Goal: Task Accomplishment & Management: Use online tool/utility

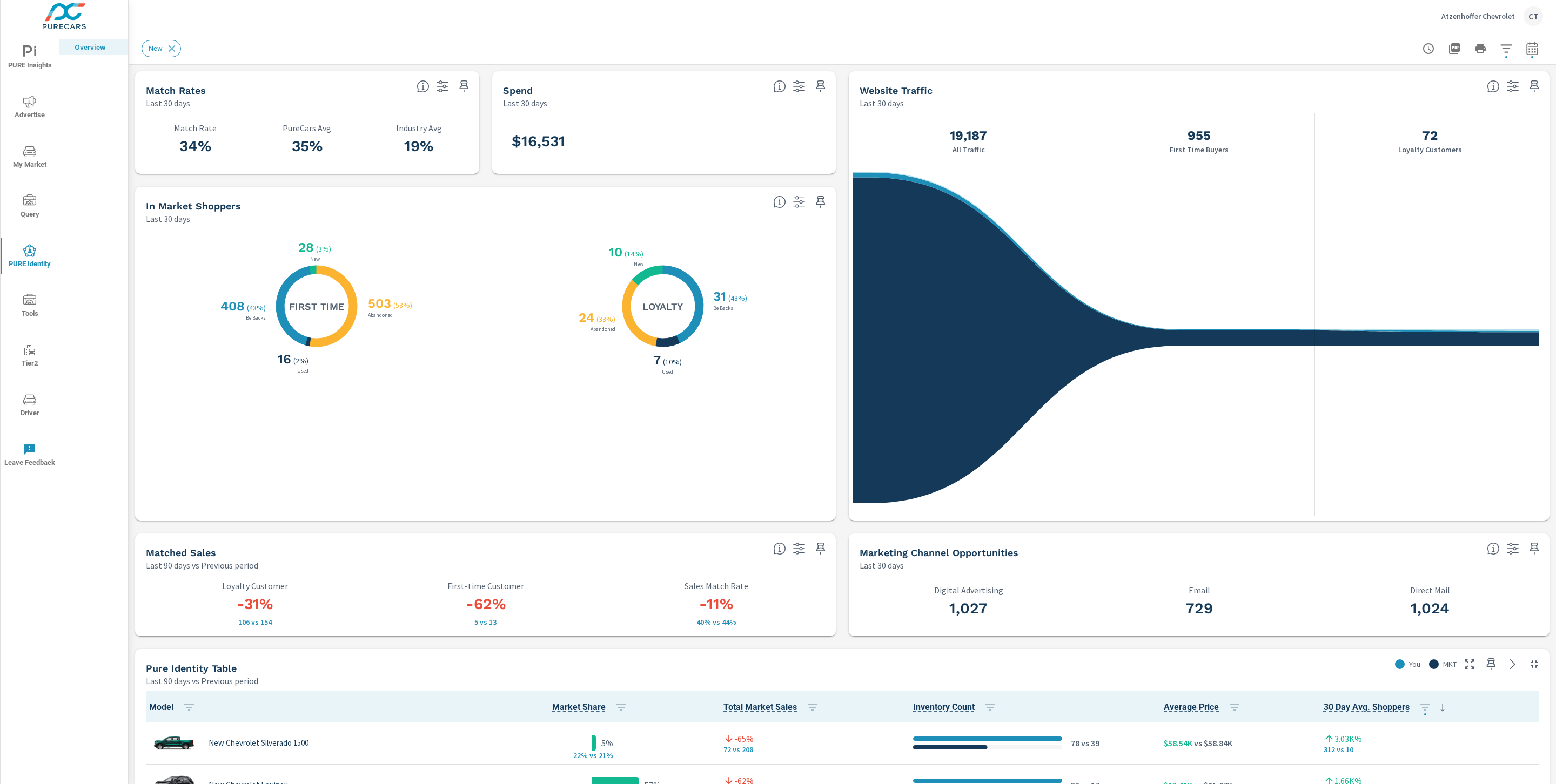
scroll to position [1244, 0]
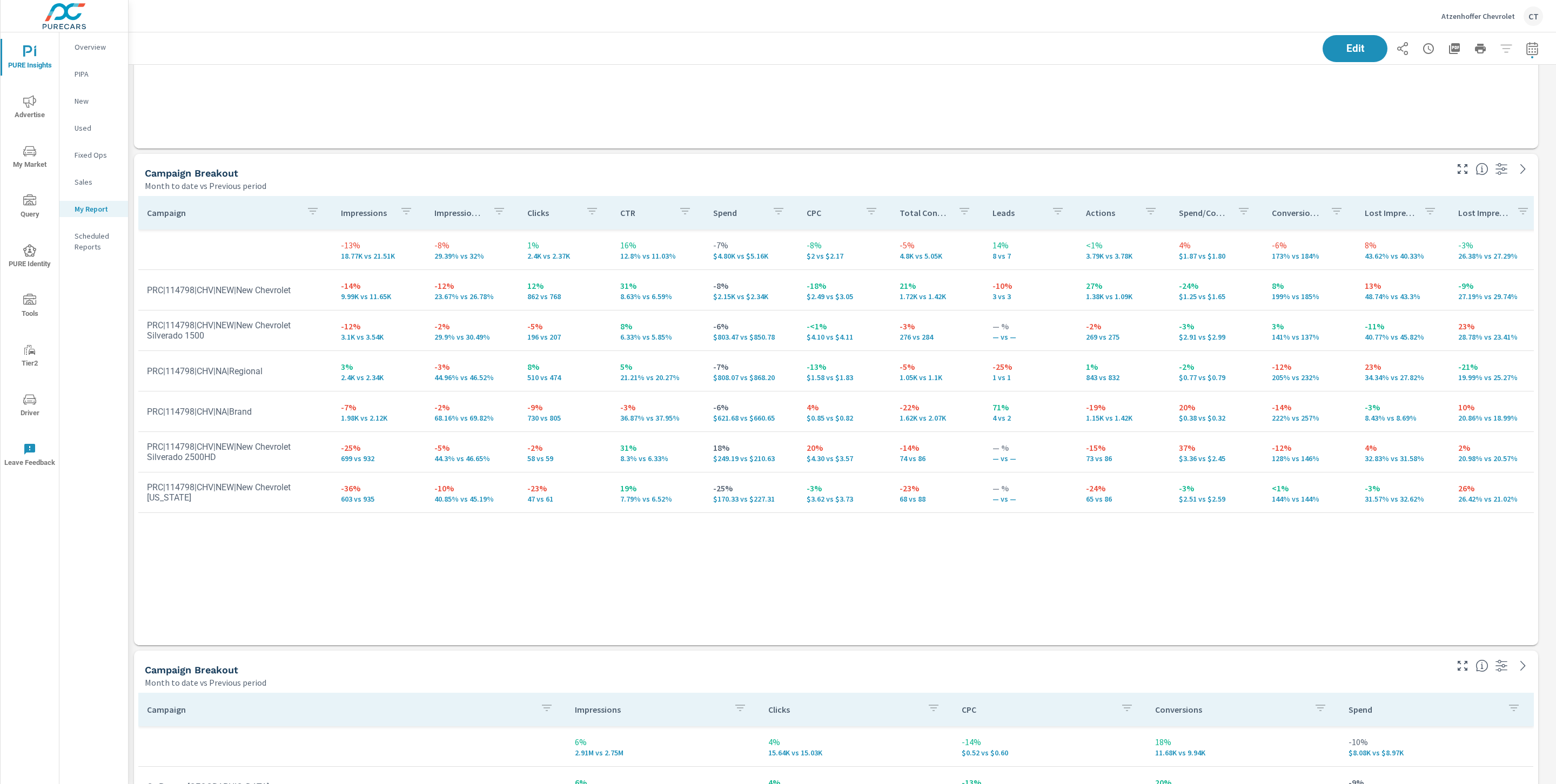
scroll to position [4377, 1440]
click at [1499, 20] on p "Atzenhoffer Chevrolet" at bounding box center [1478, 16] width 73 height 10
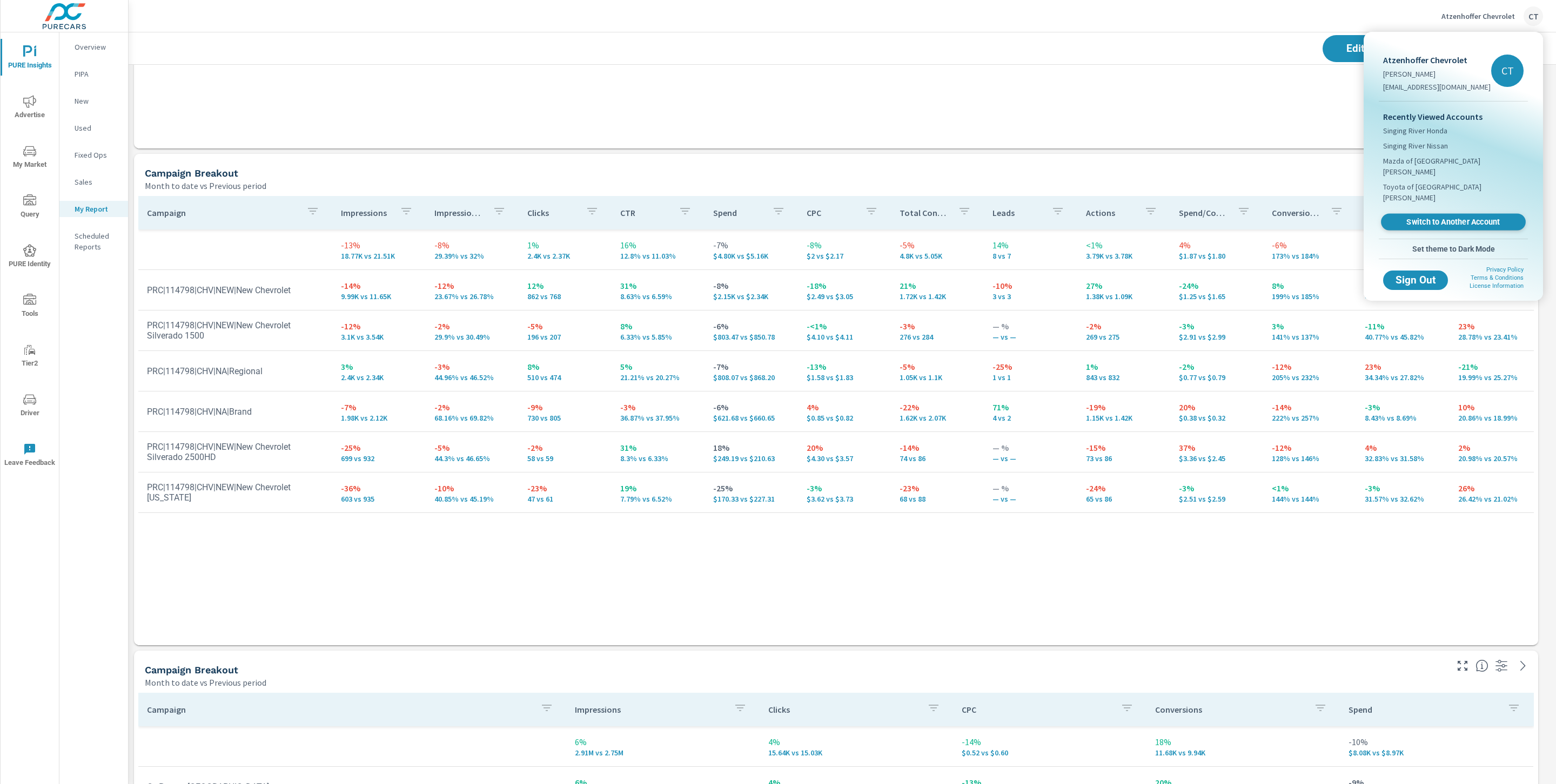
click at [1445, 217] on span "Switch to Another Account" at bounding box center [1453, 222] width 132 height 10
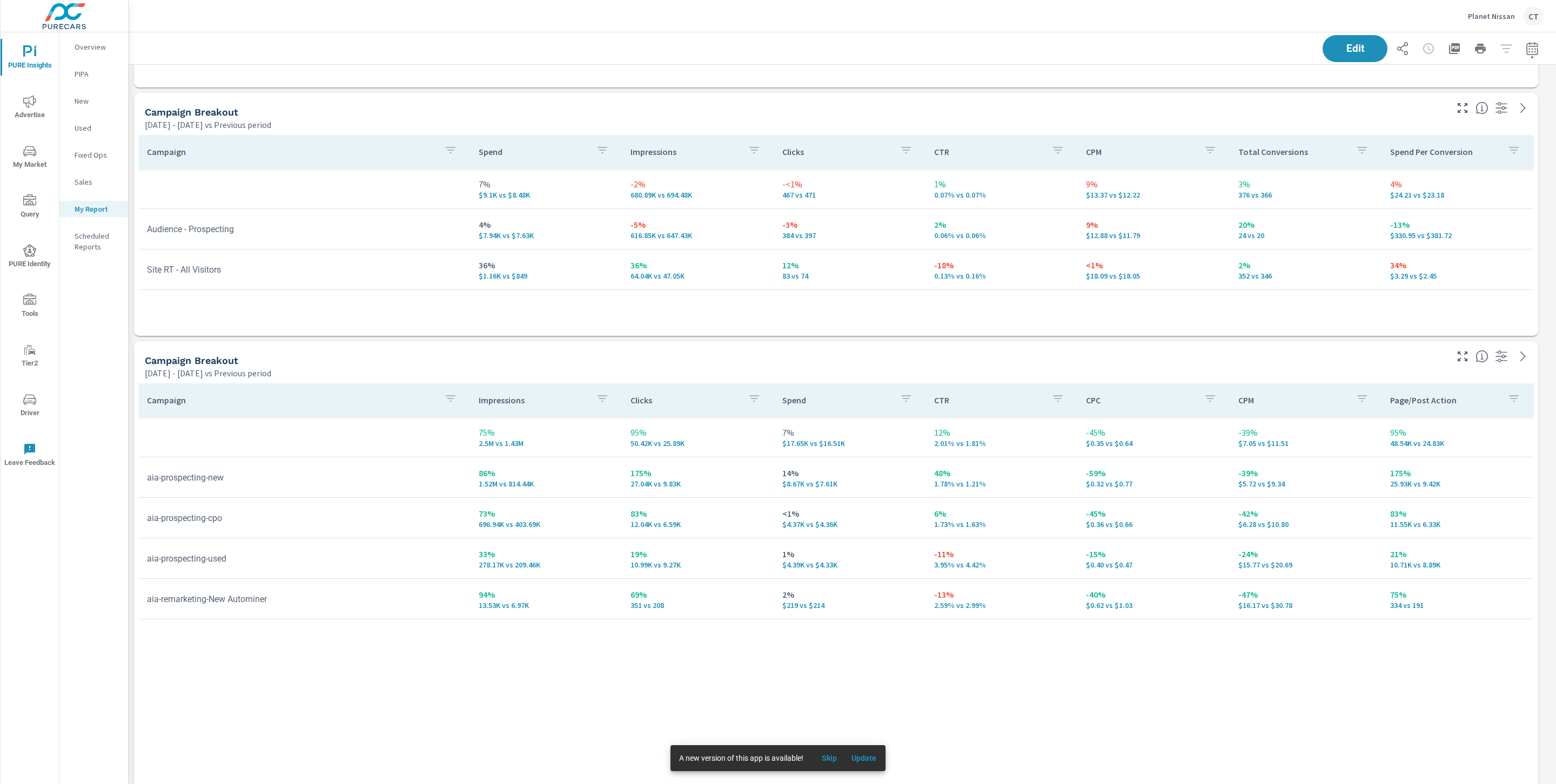
scroll to position [2823, 0]
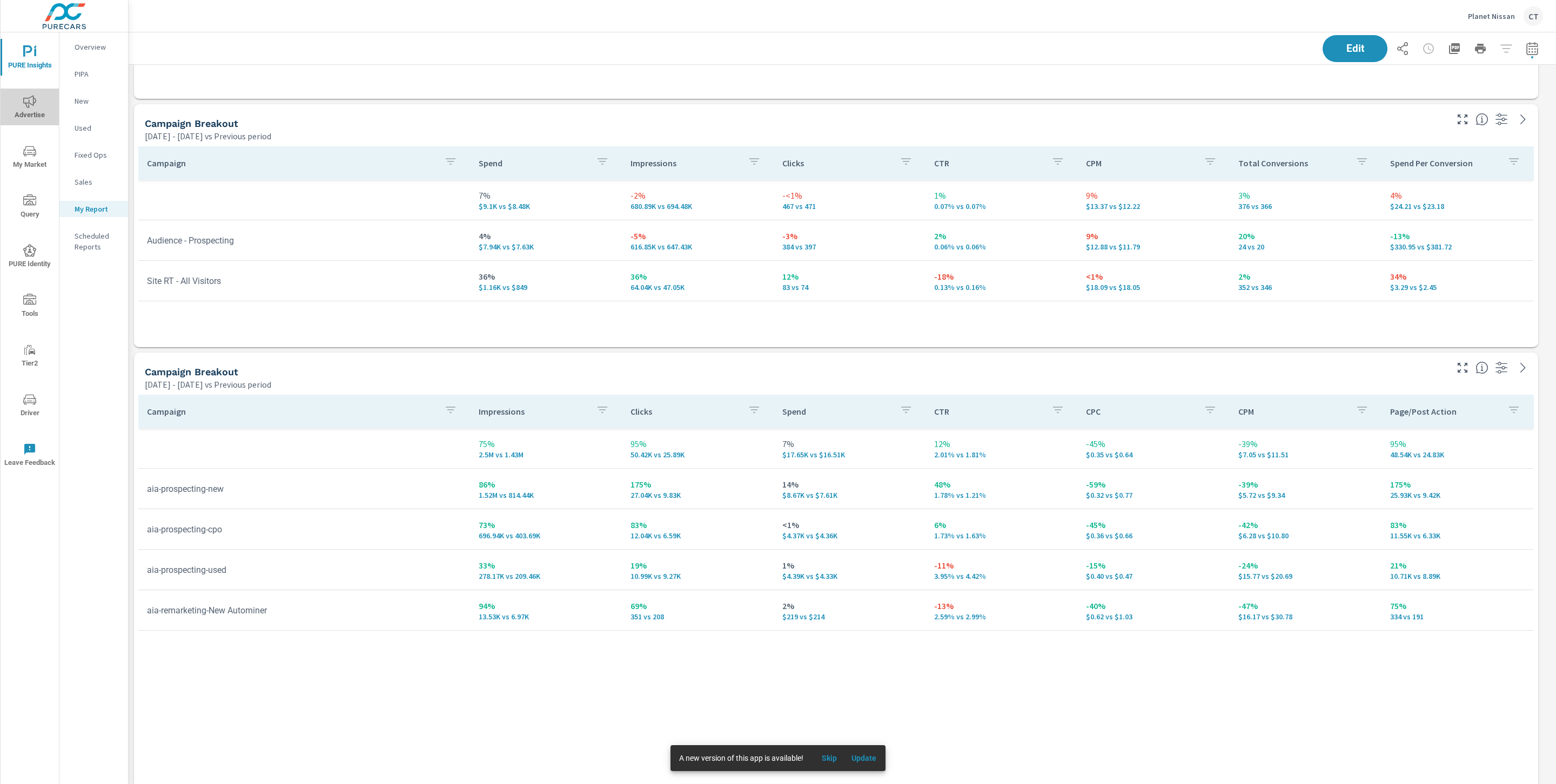
click at [25, 107] on span "Advertise" at bounding box center [30, 108] width 52 height 27
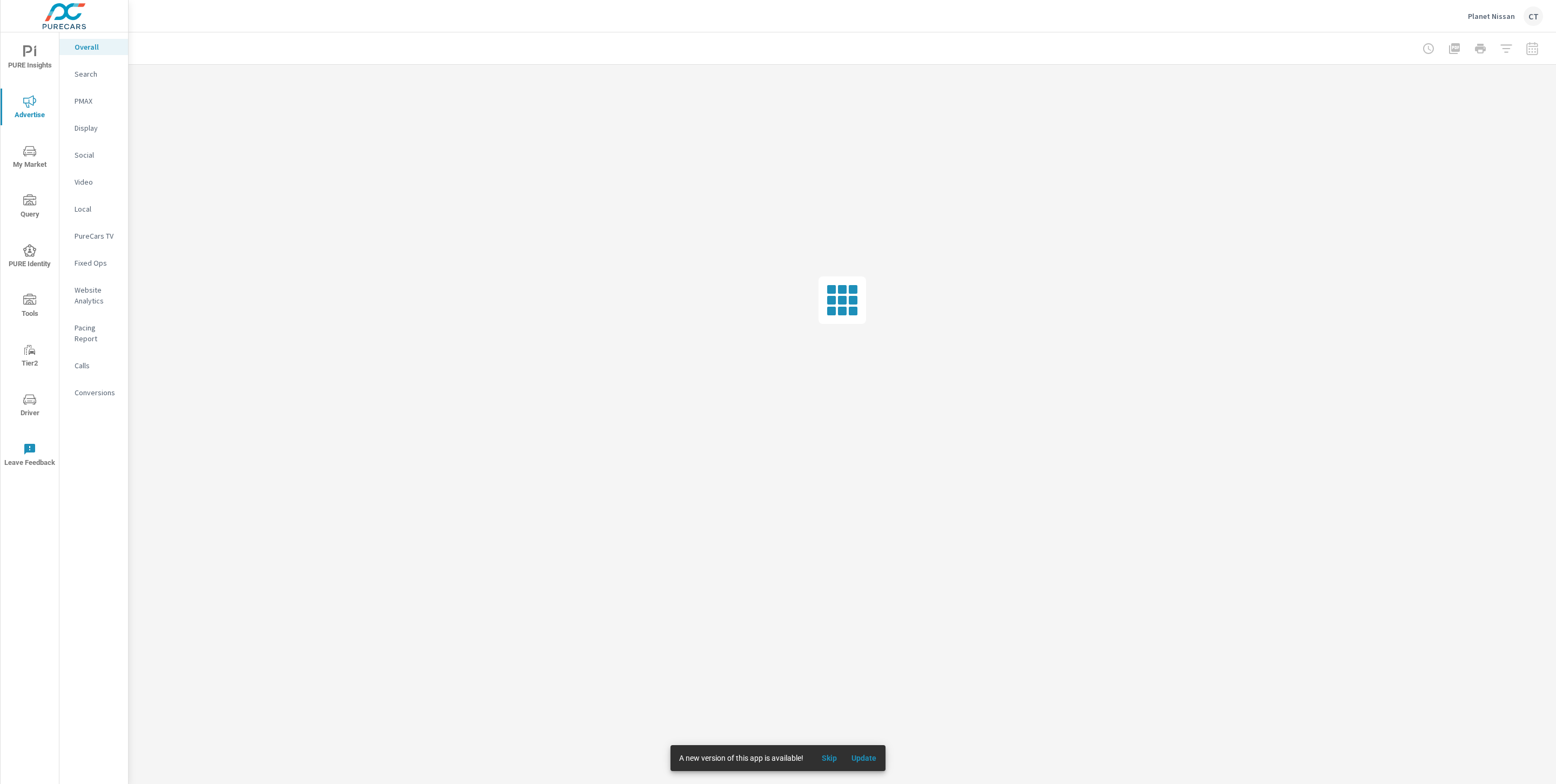
click at [99, 236] on p "PureCars TV" at bounding box center [97, 236] width 45 height 11
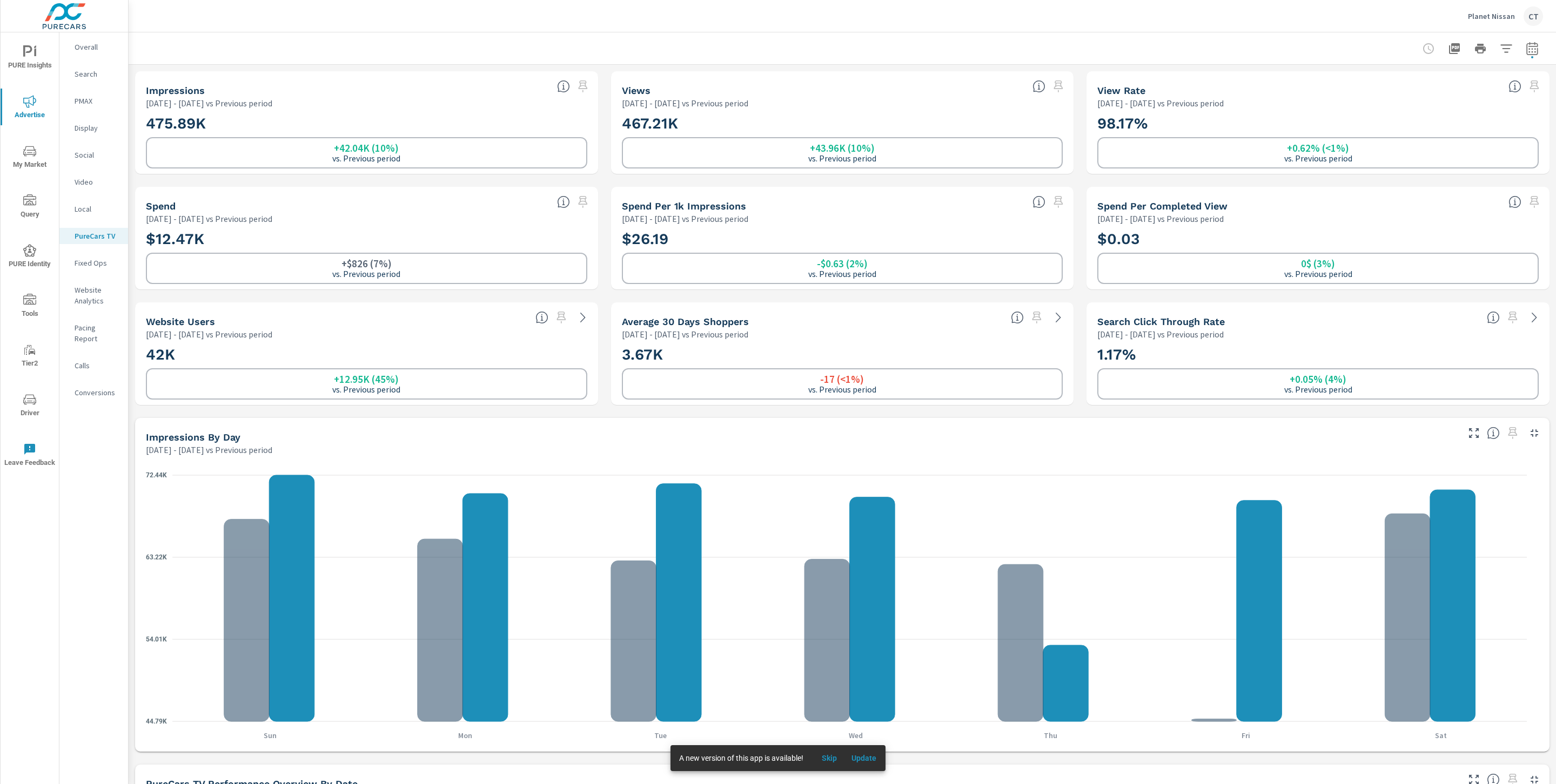
click at [1528, 48] on icon "button" at bounding box center [1532, 50] width 7 height 4
select select "Previous period"
click at [1466, 95] on select "Custom [DATE] Last week Last 7 days Last 14 days Last 30 days Last 45 days Last…" at bounding box center [1433, 93] width 117 height 22
click at [1375, 82] on select "Custom [DATE] Last week Last 7 days Last 14 days Last 30 days Last 45 days Last…" at bounding box center [1433, 93] width 117 height 22
select select "Month to date"
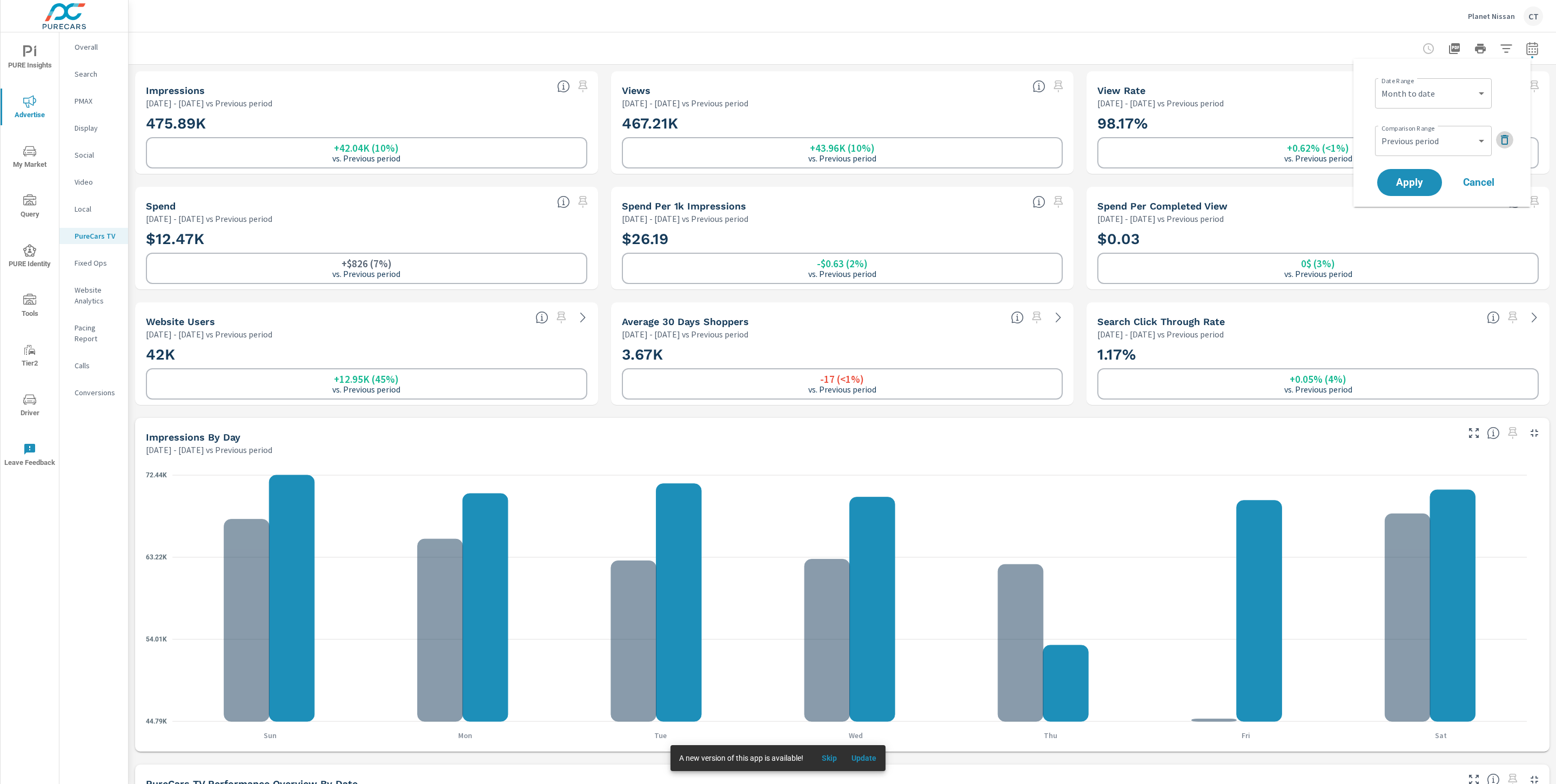
click at [1506, 135] on icon "button" at bounding box center [1504, 139] width 13 height 13
click at [1414, 158] on button "Apply" at bounding box center [1409, 152] width 67 height 28
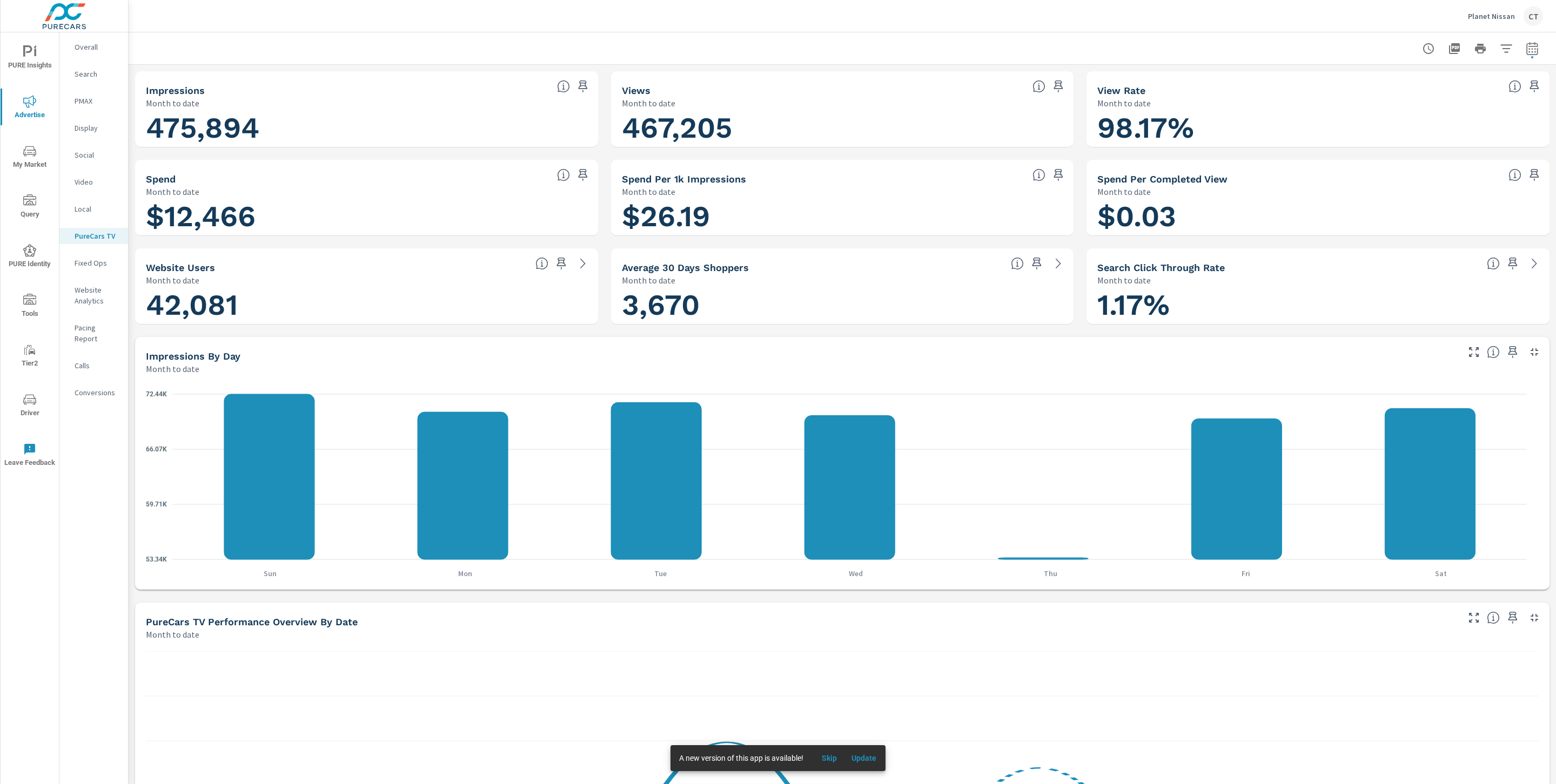
scroll to position [1, 0]
click at [496, 181] on div "Spend" at bounding box center [347, 179] width 402 height 12
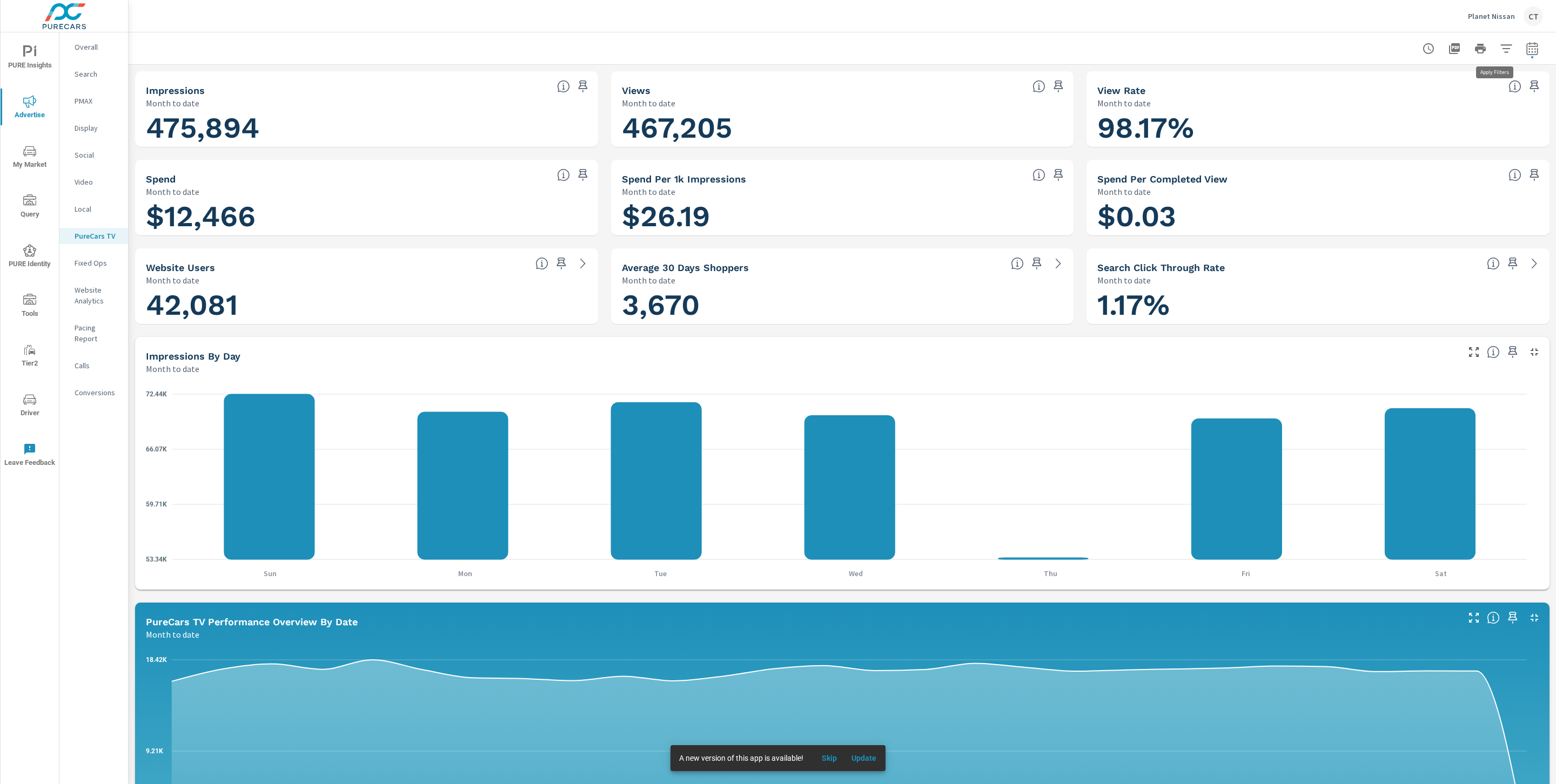
click at [1500, 53] on icon "button" at bounding box center [1506, 48] width 13 height 13
click at [1415, 175] on li "Publisher" at bounding box center [1423, 182] width 164 height 27
click at [1411, 233] on span "Google Search" at bounding box center [1435, 232] width 118 height 13
click at [1407, 267] on button "Apply" at bounding box center [1386, 275] width 67 height 28
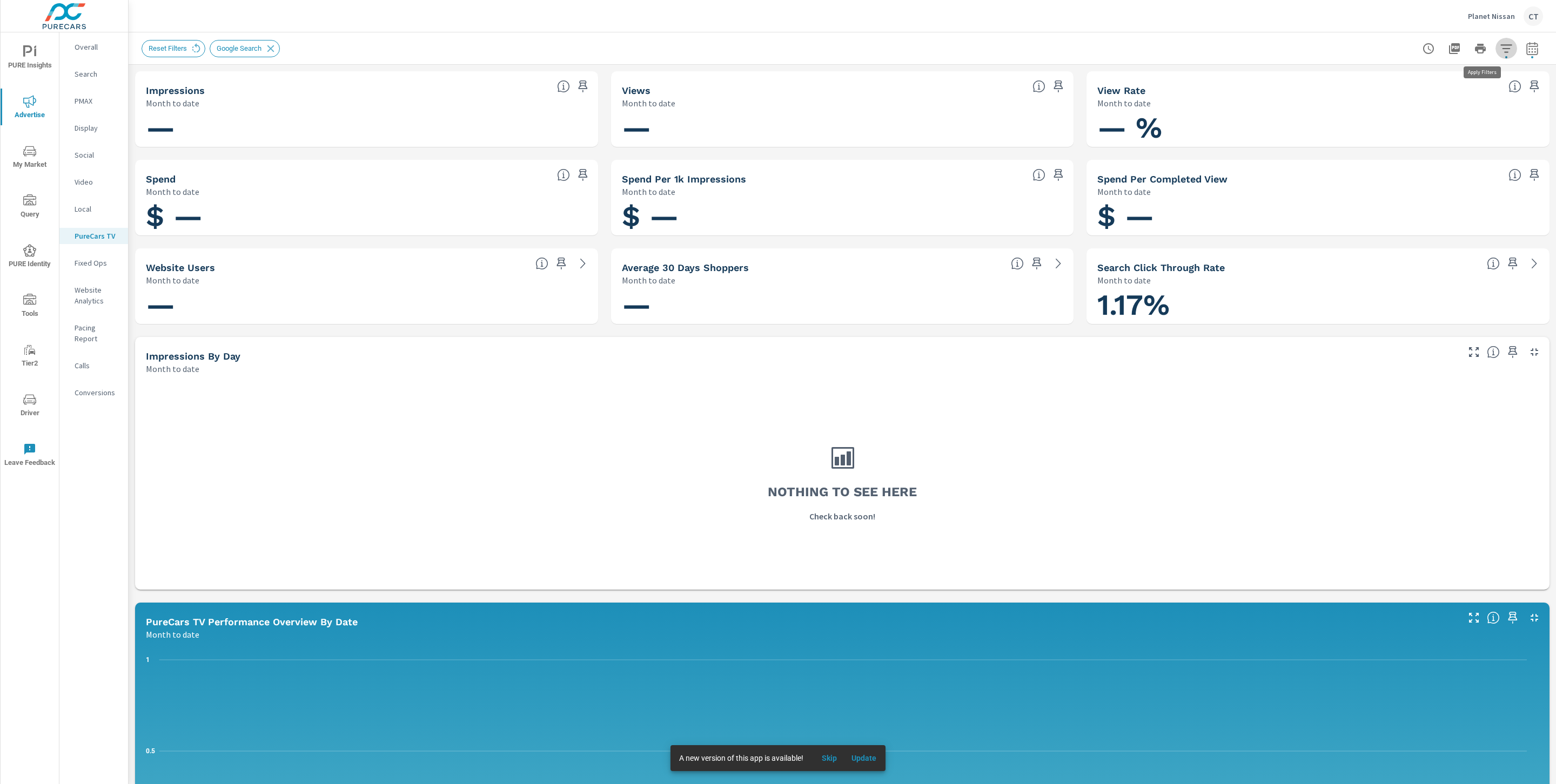
click at [1500, 54] on icon "button" at bounding box center [1506, 48] width 13 height 13
click at [1434, 174] on li "Publisher" at bounding box center [1423, 182] width 164 height 27
click at [1402, 209] on span "Amazon" at bounding box center [1435, 208] width 118 height 13
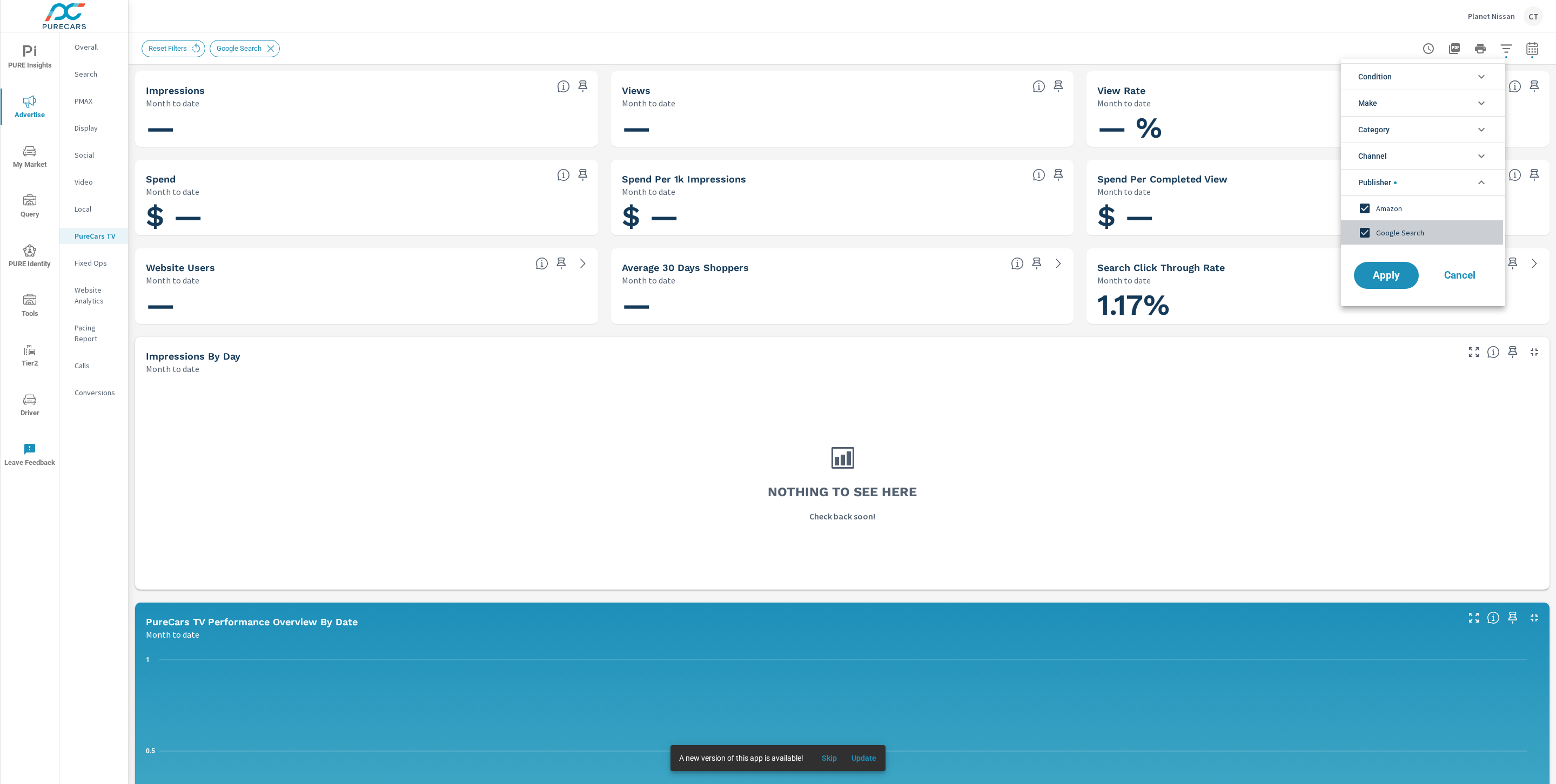
click at [1387, 238] on span "Google Search" at bounding box center [1435, 232] width 118 height 13
click at [1390, 291] on div "Apply Cancel" at bounding box center [1423, 277] width 164 height 57
click at [1389, 283] on button "Apply" at bounding box center [1386, 275] width 67 height 28
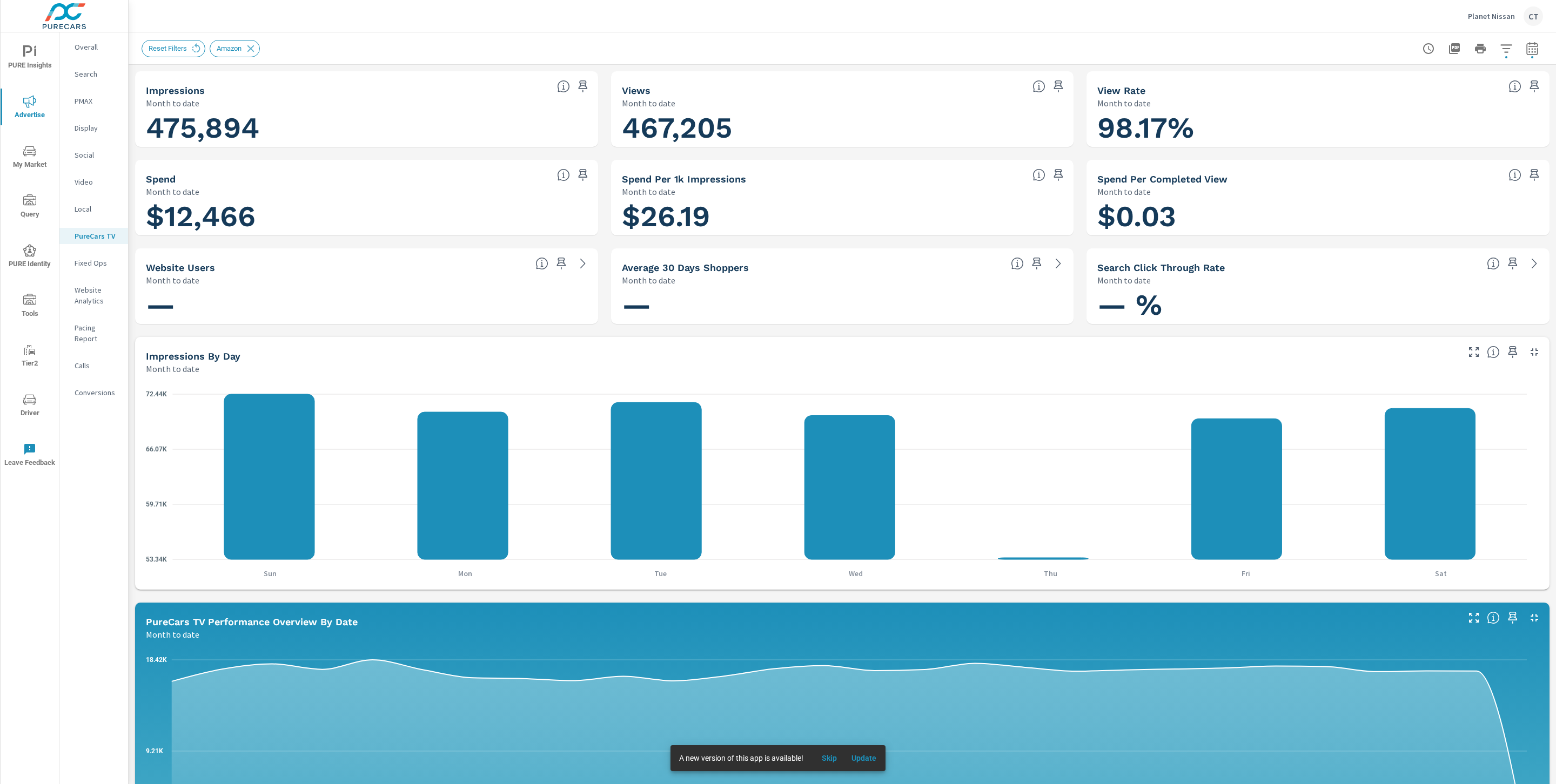
scroll to position [1, 0]
